Goal: Entertainment & Leisure: Browse casually

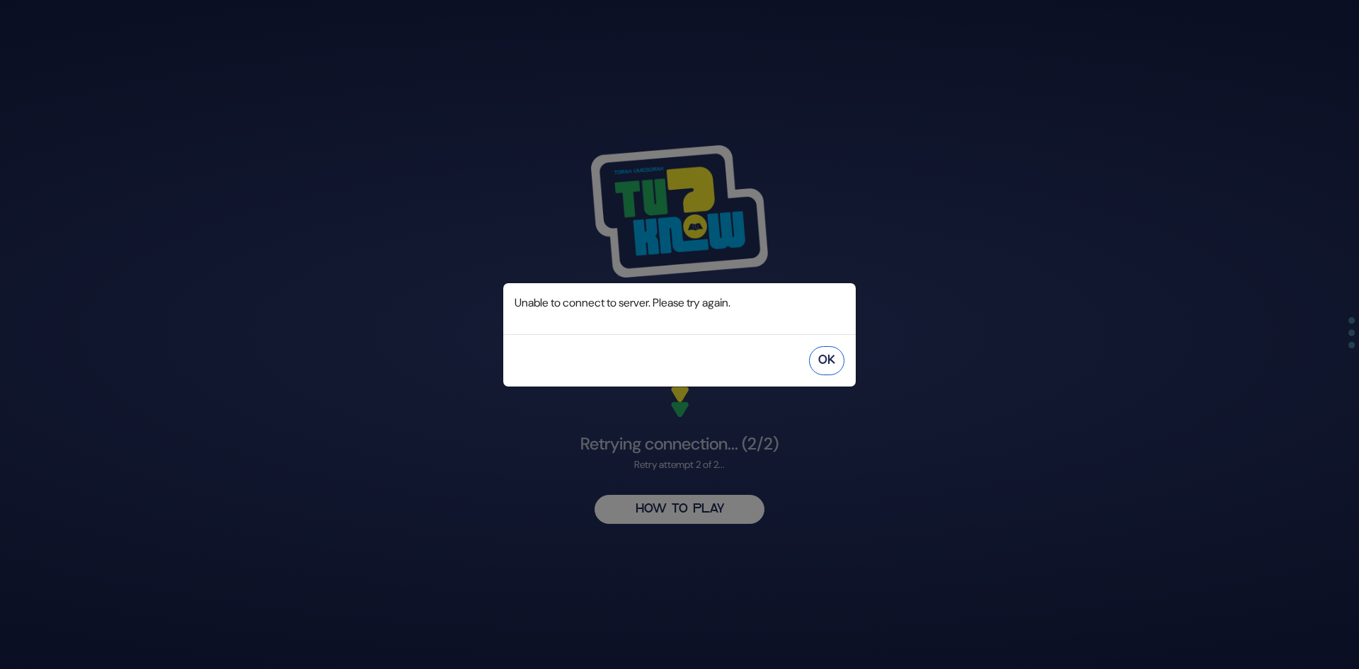
click at [830, 355] on button "OK" at bounding box center [826, 360] width 35 height 29
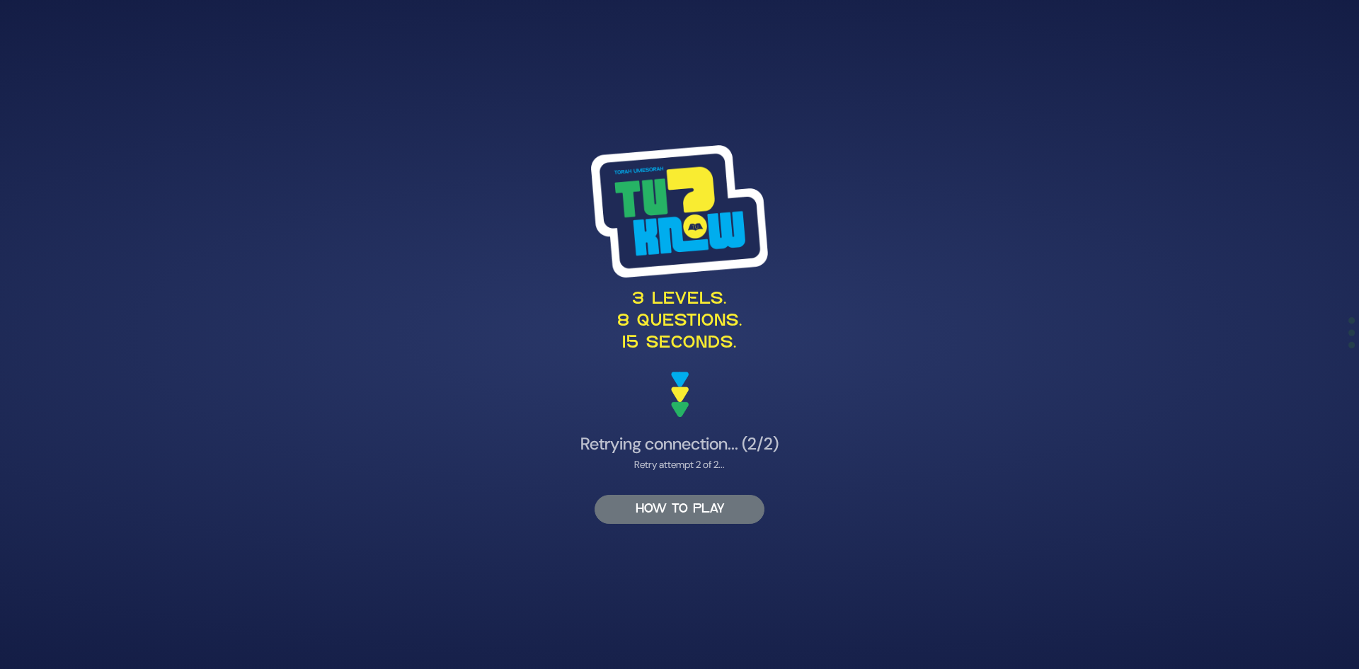
click at [672, 509] on button "HOW TO PLAY" at bounding box center [679, 509] width 170 height 29
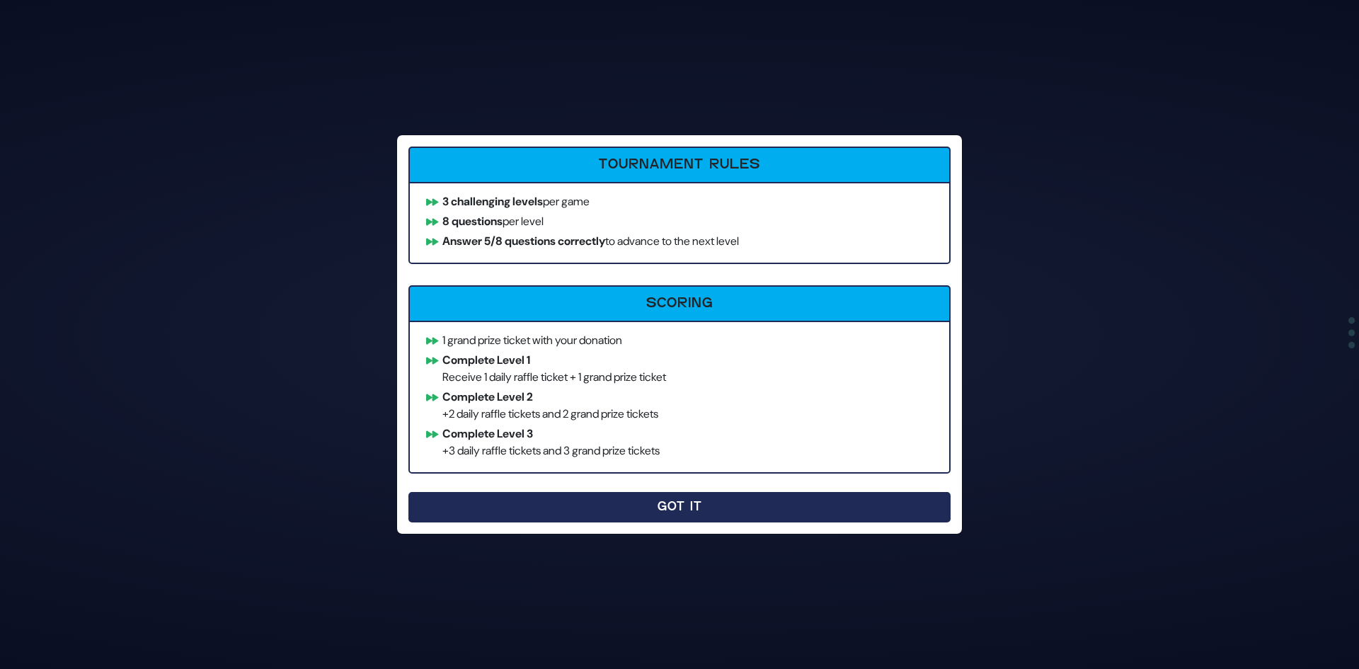
click at [703, 505] on button "Got It" at bounding box center [679, 507] width 542 height 30
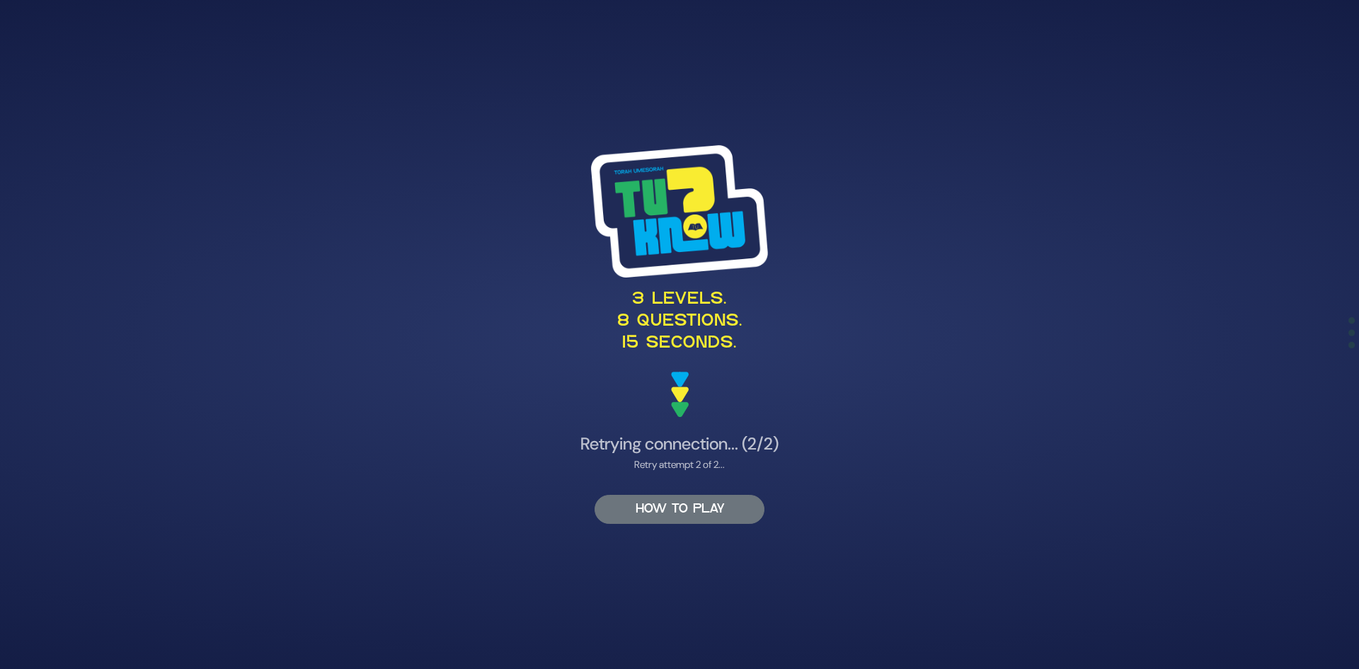
click at [672, 512] on button "HOW TO PLAY" at bounding box center [679, 509] width 170 height 29
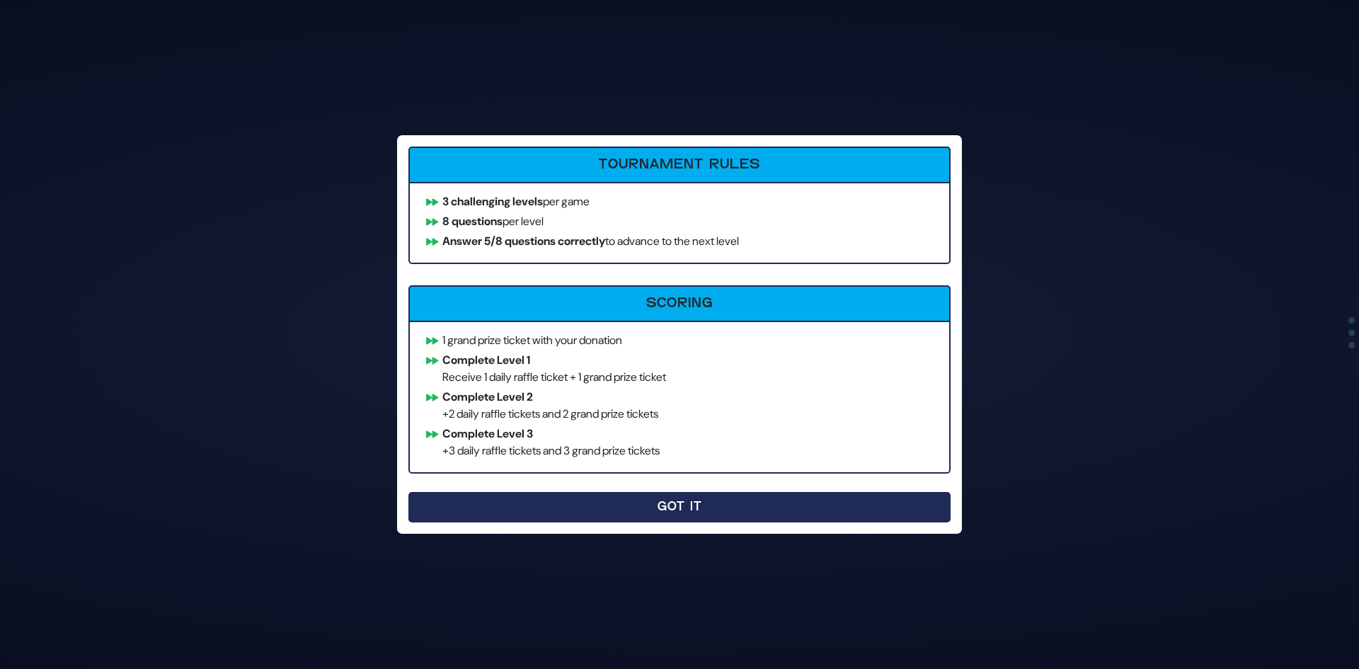
click at [478, 509] on button "Got It" at bounding box center [679, 507] width 542 height 30
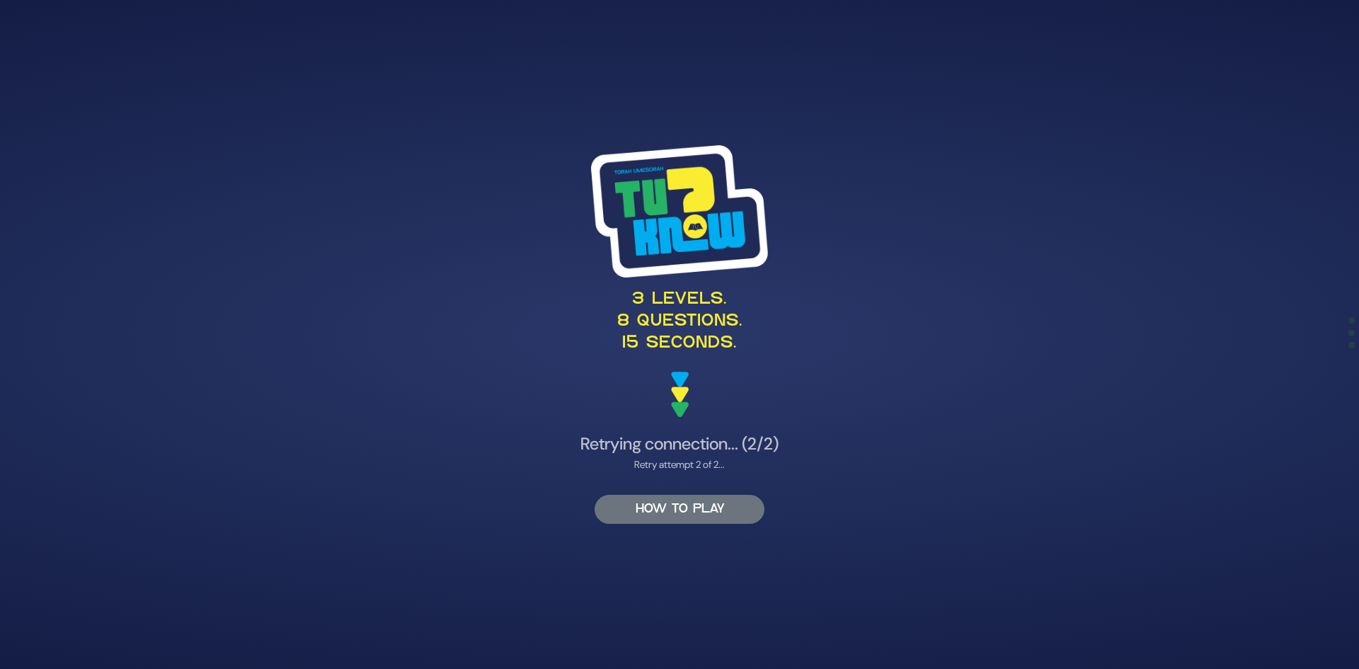
click at [665, 512] on button "HOW TO PLAY" at bounding box center [679, 509] width 170 height 29
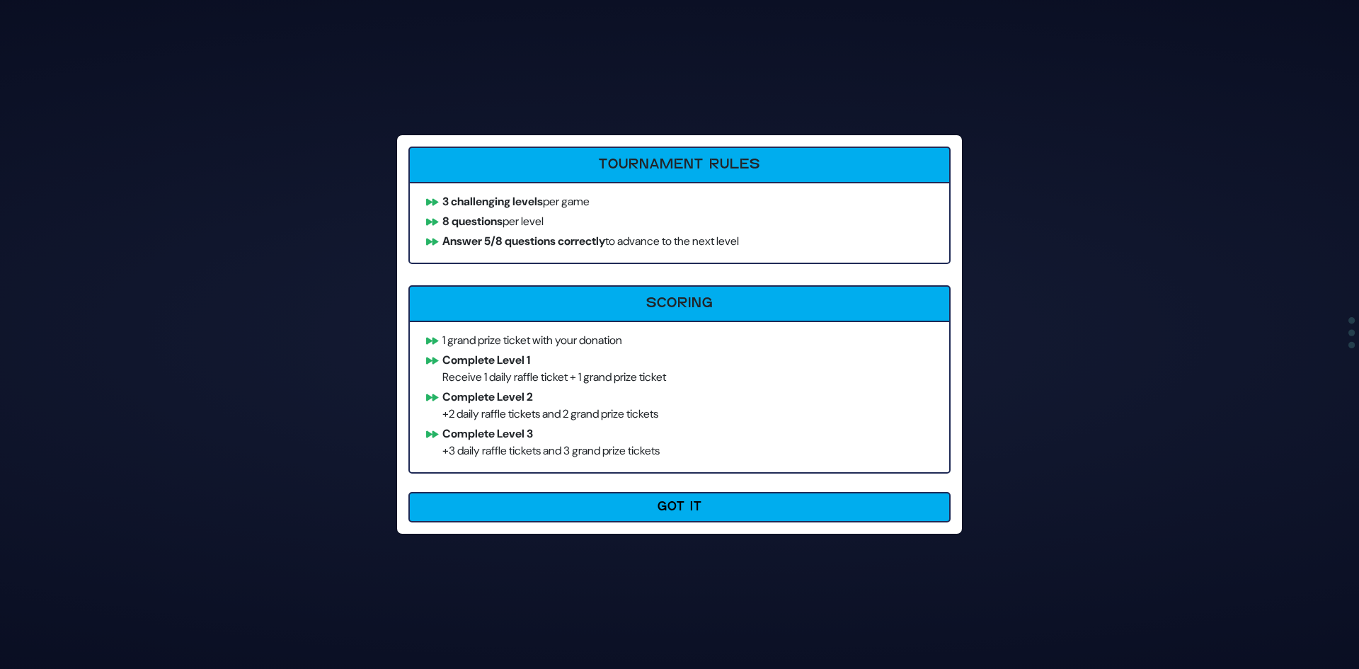
click at [665, 512] on button "Got It" at bounding box center [679, 507] width 542 height 30
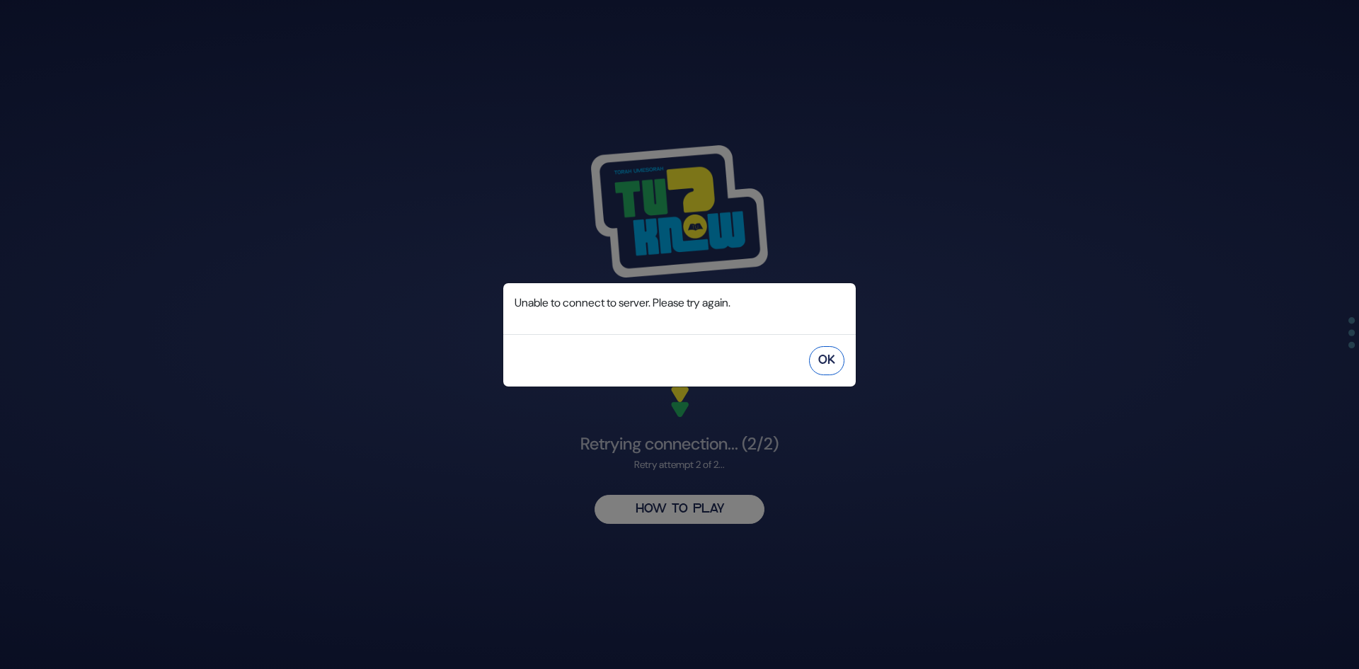
click at [839, 359] on button "OK" at bounding box center [826, 360] width 35 height 29
